Goal: Information Seeking & Learning: Learn about a topic

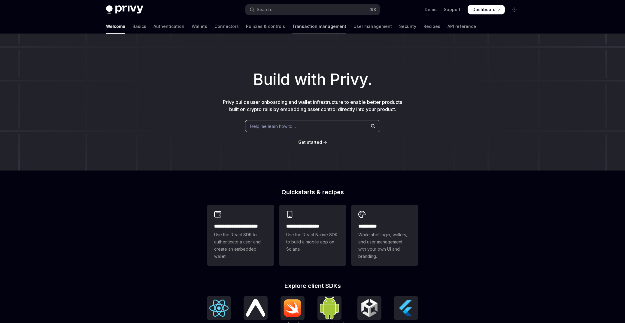
click at [292, 29] on link "Transaction management" at bounding box center [319, 26] width 54 height 14
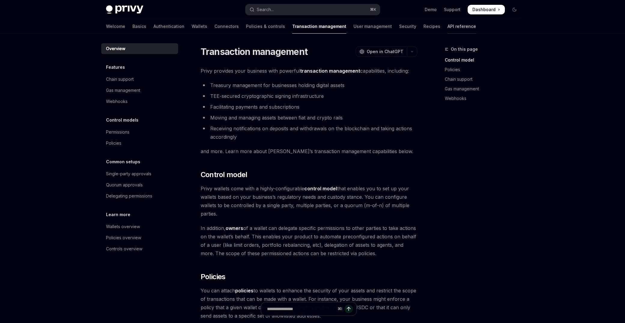
click at [448, 29] on link "API reference" at bounding box center [462, 26] width 29 height 14
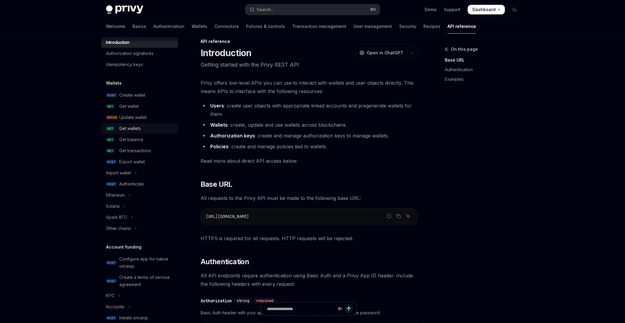
scroll to position [16, 0]
click at [134, 198] on button "Ethereum" at bounding box center [139, 195] width 77 height 11
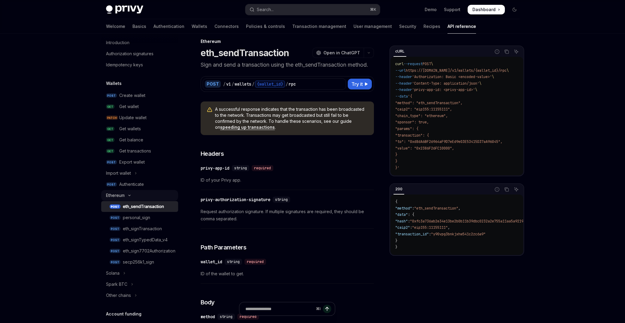
scroll to position [9, 0]
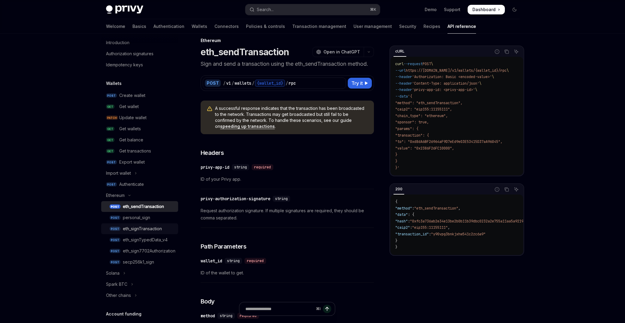
click at [154, 228] on div "eth_signTransaction" at bounding box center [142, 228] width 39 height 7
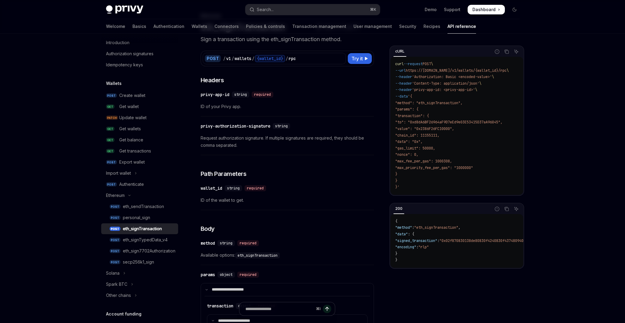
scroll to position [33, 0]
click at [147, 264] on div "secp256k1_sign" at bounding box center [138, 262] width 31 height 7
type textarea "*"
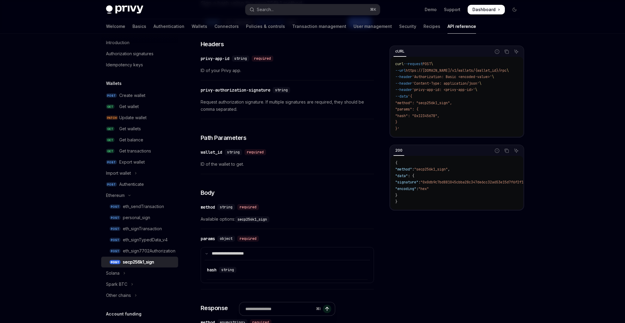
scroll to position [48, 0]
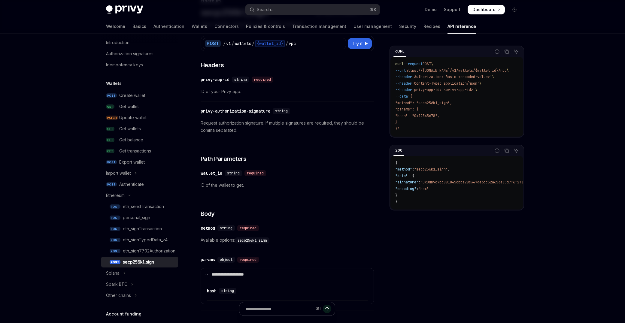
click at [94, 207] on div "Ethereum secp256k1_sign OpenAI Open in ChatGPT Sign a hash using the secp256k1 …" at bounding box center [231, 275] width 288 height 557
